Goal: Transaction & Acquisition: Subscribe to service/newsletter

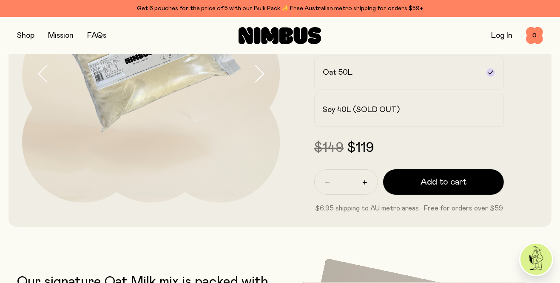
scroll to position [133, 0]
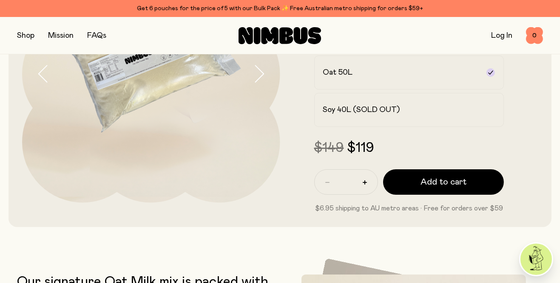
click at [505, 36] on link "Log In" at bounding box center [501, 36] width 21 height 8
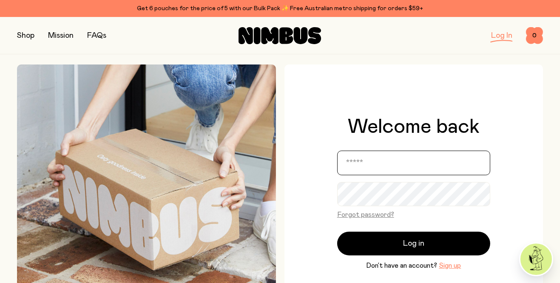
click at [414, 162] on input "email" at bounding box center [413, 163] width 153 height 25
type input "**********"
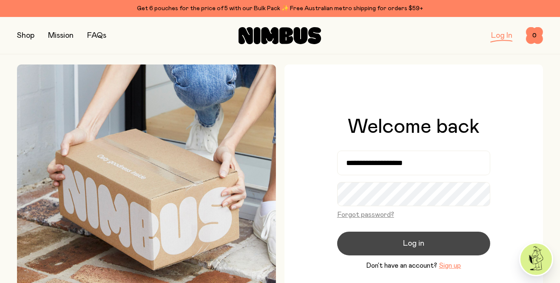
click at [425, 241] on button "Log in" at bounding box center [413, 244] width 153 height 24
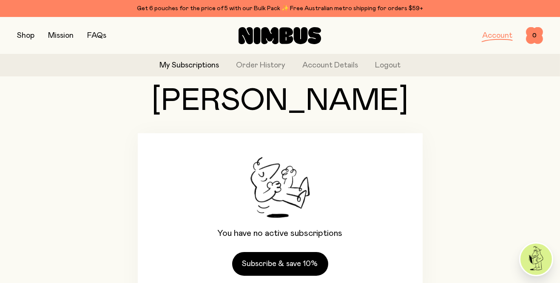
scroll to position [46, 0]
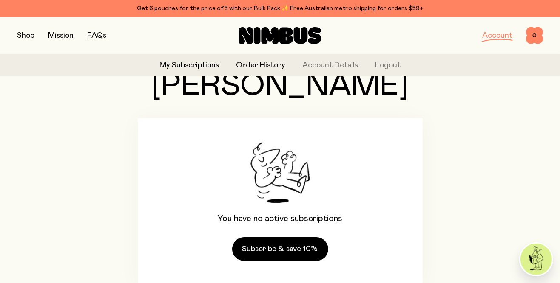
click at [261, 68] on link "Order History" at bounding box center [260, 65] width 49 height 11
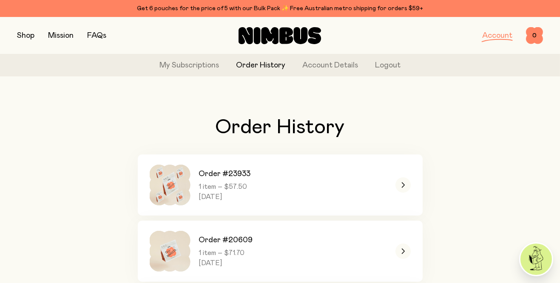
click at [31, 38] on button "button" at bounding box center [25, 36] width 17 height 12
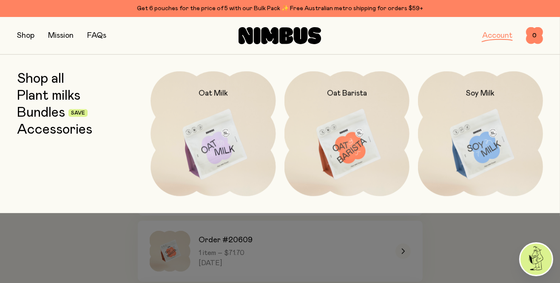
click at [328, 150] on img at bounding box center [346, 144] width 125 height 147
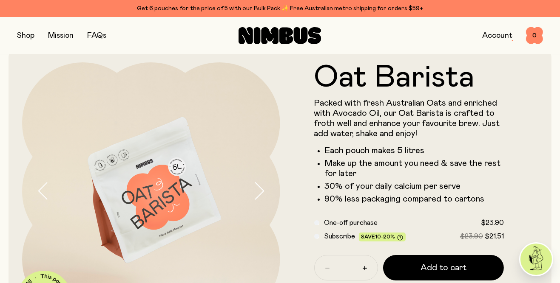
scroll to position [19, 0]
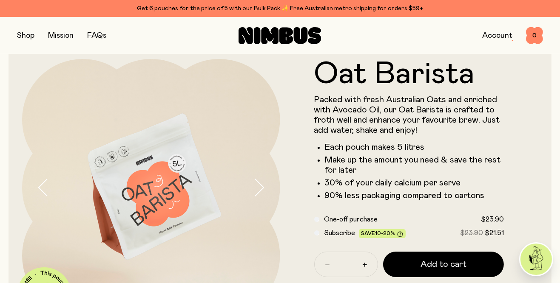
click at [499, 36] on link "Account" at bounding box center [497, 36] width 30 height 8
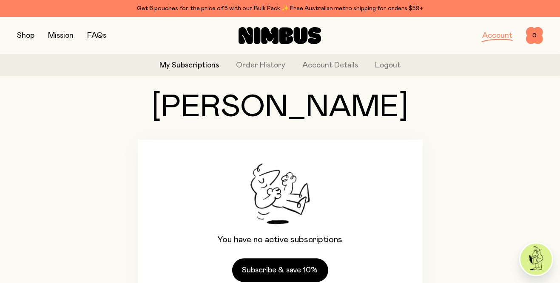
scroll to position [46, 0]
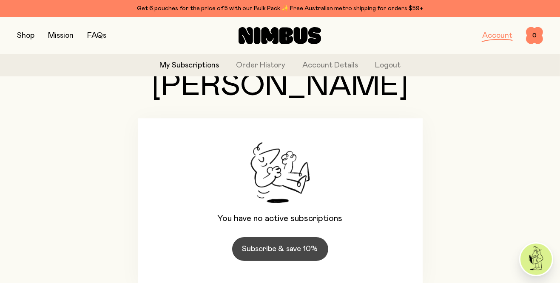
click at [273, 252] on link "Subscribe & save 10%" at bounding box center [280, 250] width 96 height 24
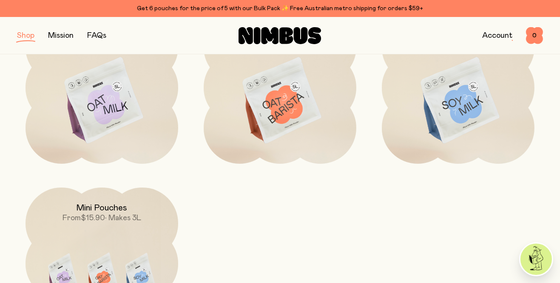
scroll to position [167, 0]
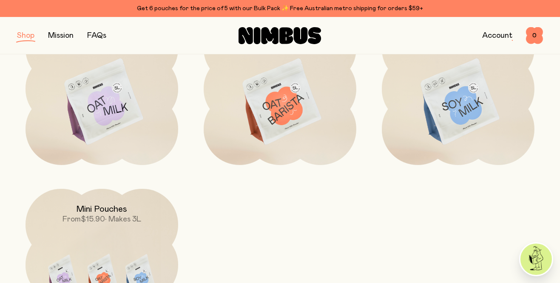
click at [147, 131] on img at bounding box center [101, 102] width 153 height 179
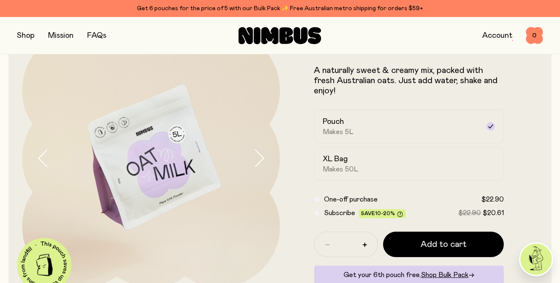
scroll to position [49, 0]
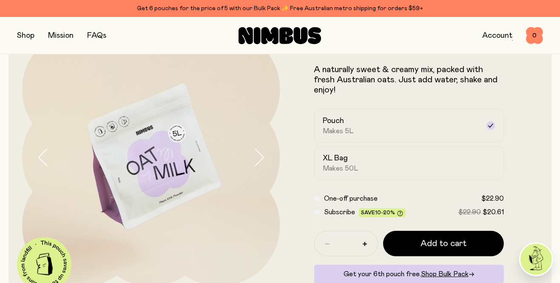
click at [325, 212] on span "Subscribe" at bounding box center [339, 212] width 31 height 7
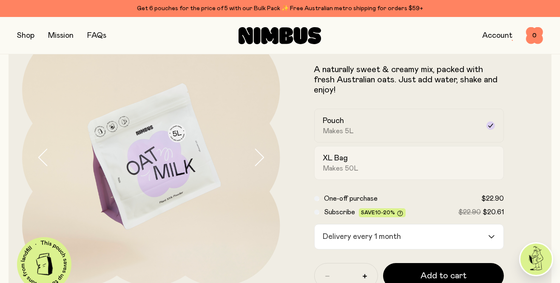
click at [364, 164] on div "XL Bag Makes 50L" at bounding box center [401, 163] width 157 height 20
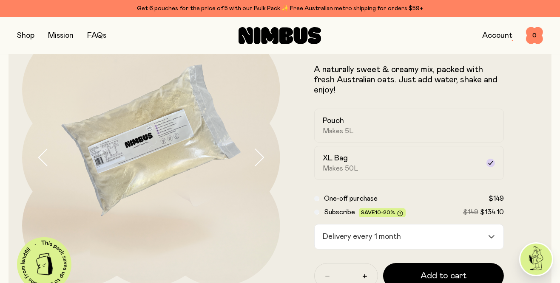
click at [492, 237] on icon "Search for option" at bounding box center [491, 237] width 5 height 3
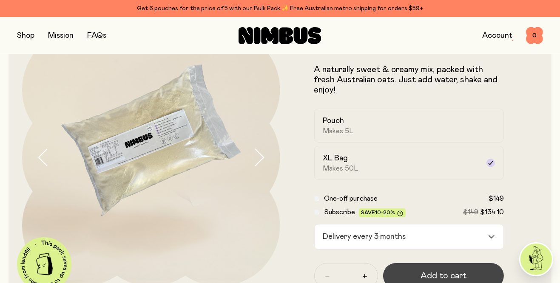
click at [455, 272] on span "Add to cart" at bounding box center [443, 276] width 46 height 12
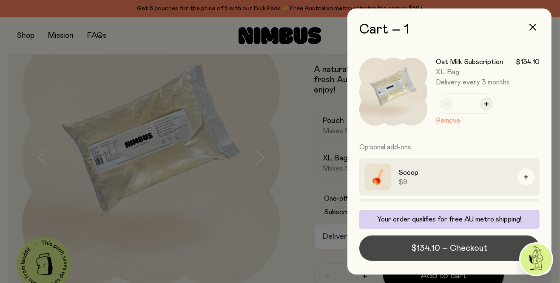
click at [482, 255] on span "$134.10 – Checkout" at bounding box center [449, 249] width 76 height 12
